Goal: Find specific page/section: Find specific page/section

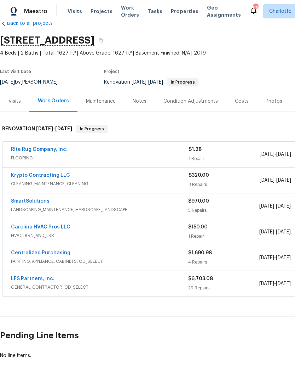
scroll to position [16, 0]
click at [52, 148] on link "Rite Rug Company, Inc." at bounding box center [39, 149] width 57 height 5
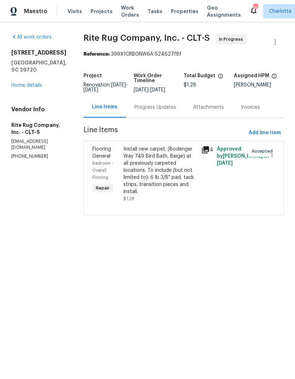
click at [163, 117] on div "Progress Updates" at bounding box center [155, 107] width 59 height 21
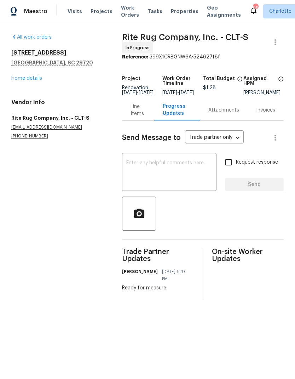
click at [34, 80] on link "Home details" at bounding box center [26, 78] width 31 height 5
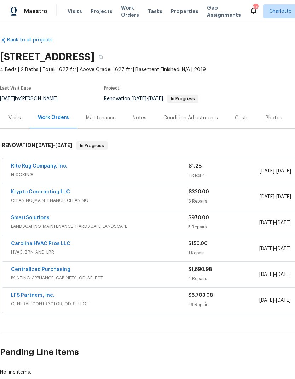
click at [46, 217] on link "SmartSolutions" at bounding box center [30, 217] width 39 height 5
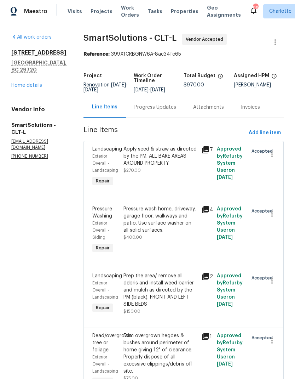
click at [163, 117] on div "Progress Updates" at bounding box center [155, 107] width 59 height 21
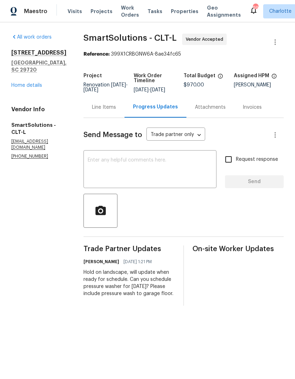
click at [22, 83] on link "Home details" at bounding box center [26, 85] width 31 height 5
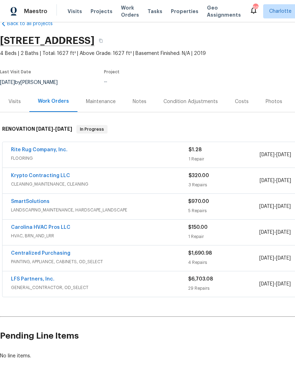
scroll to position [16, 0]
click at [100, 250] on div "Centralized Purchasing" at bounding box center [99, 253] width 177 height 8
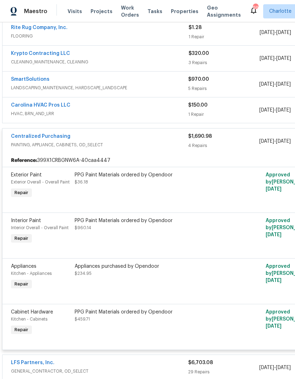
scroll to position [139, 0]
click at [130, 140] on div "Centralized Purchasing" at bounding box center [99, 136] width 177 height 8
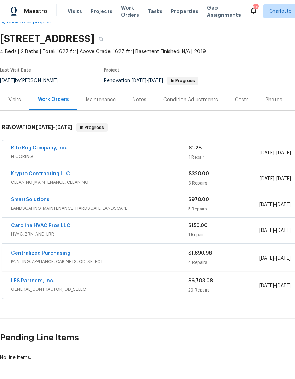
scroll to position [16, 0]
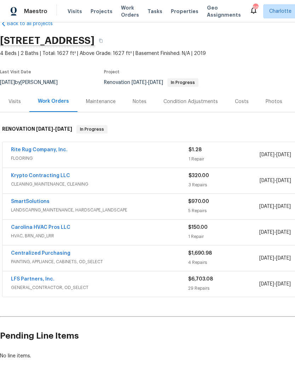
click at [239, 105] on div "Costs" at bounding box center [242, 101] width 14 height 7
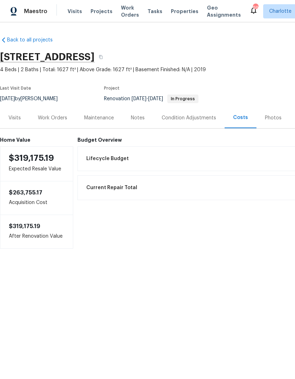
click at [55, 121] on div "Work Orders" at bounding box center [52, 117] width 29 height 7
